Goal: Navigation & Orientation: Find specific page/section

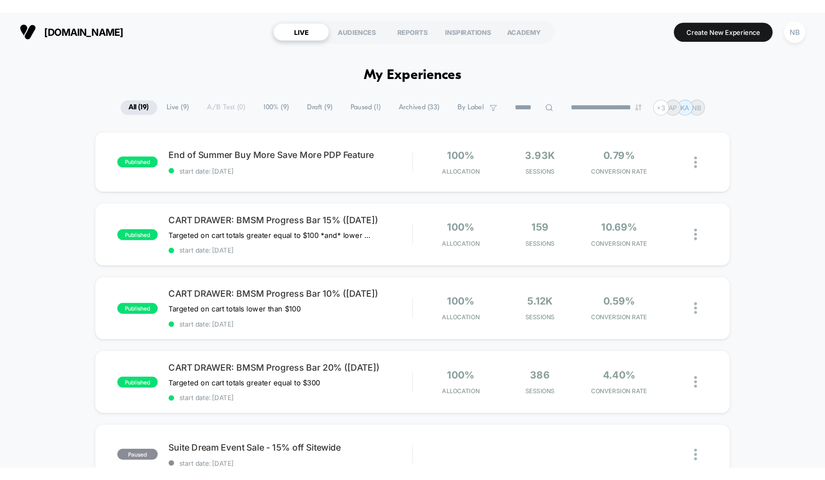
scroll to position [1, 0]
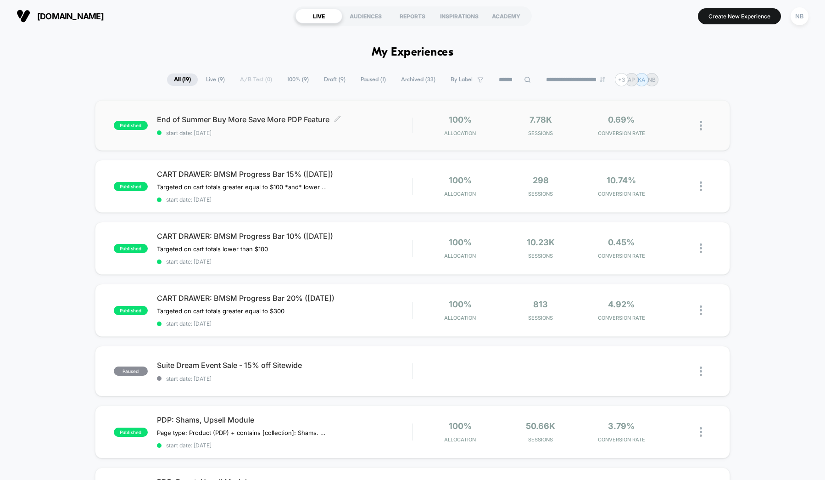
click at [366, 129] on div "End of Summer Buy More Save More PDP Feature Click to edit experience details C…" at bounding box center [284, 126] width 255 height 22
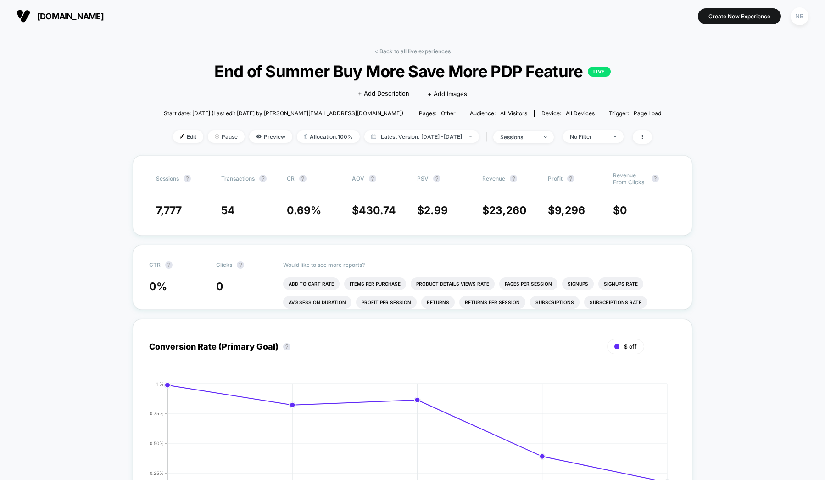
click at [407, 55] on div "< Back to all live experiences End of Summer Buy More Save More PDP Feature LIV…" at bounding box center [412, 101] width 497 height 107
click at [411, 50] on link "< Back to all live experiences" at bounding box center [412, 51] width 76 height 7
